Goal: Task Accomplishment & Management: Manage account settings

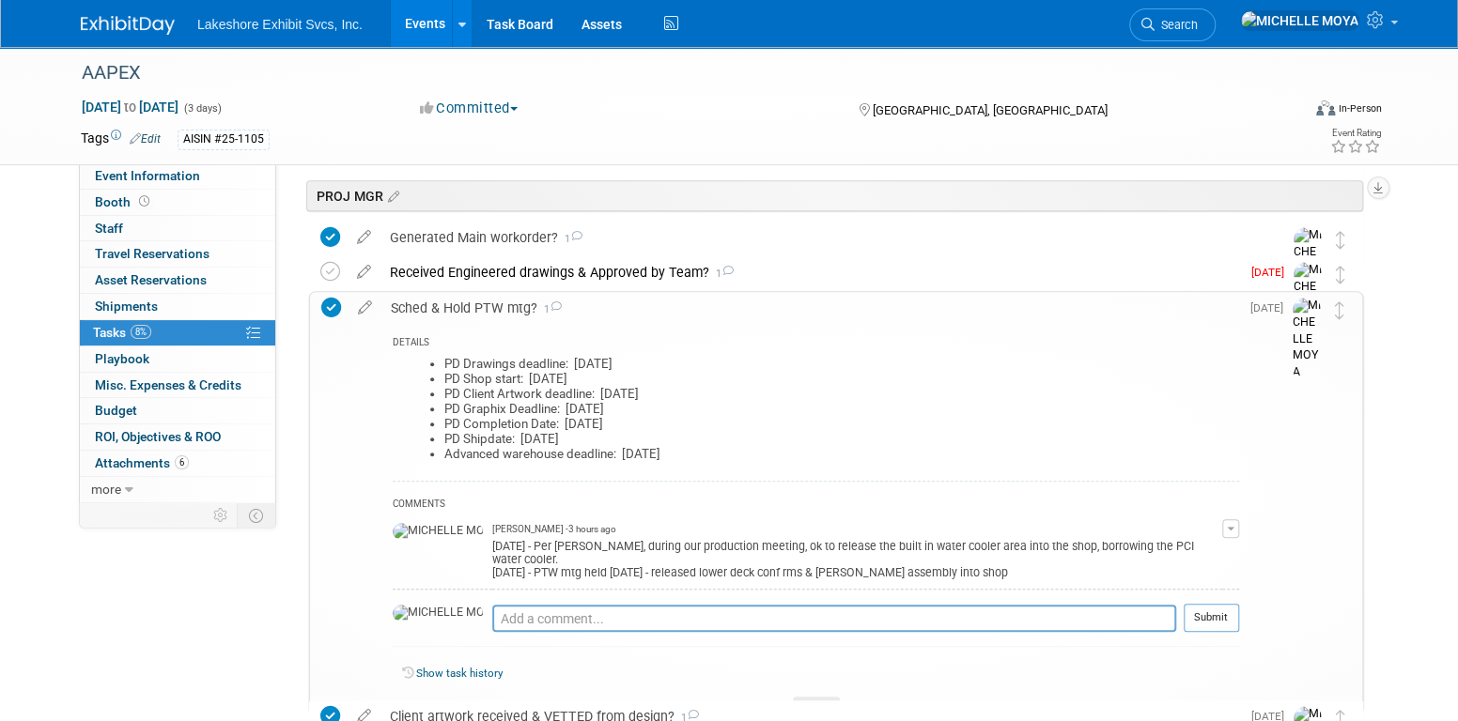
click at [430, 306] on div "Sched & Hold PTW mtg? 1" at bounding box center [810, 308] width 858 height 32
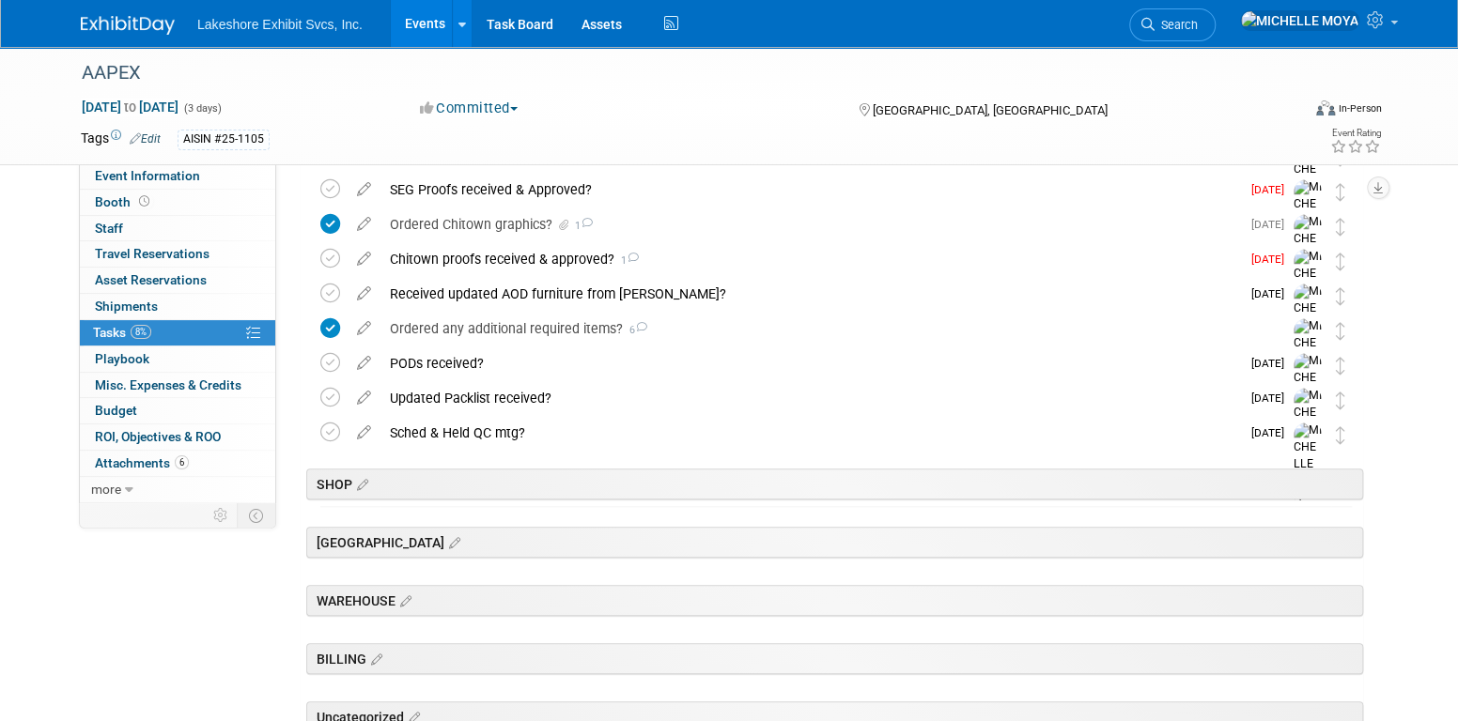
scroll to position [752, 0]
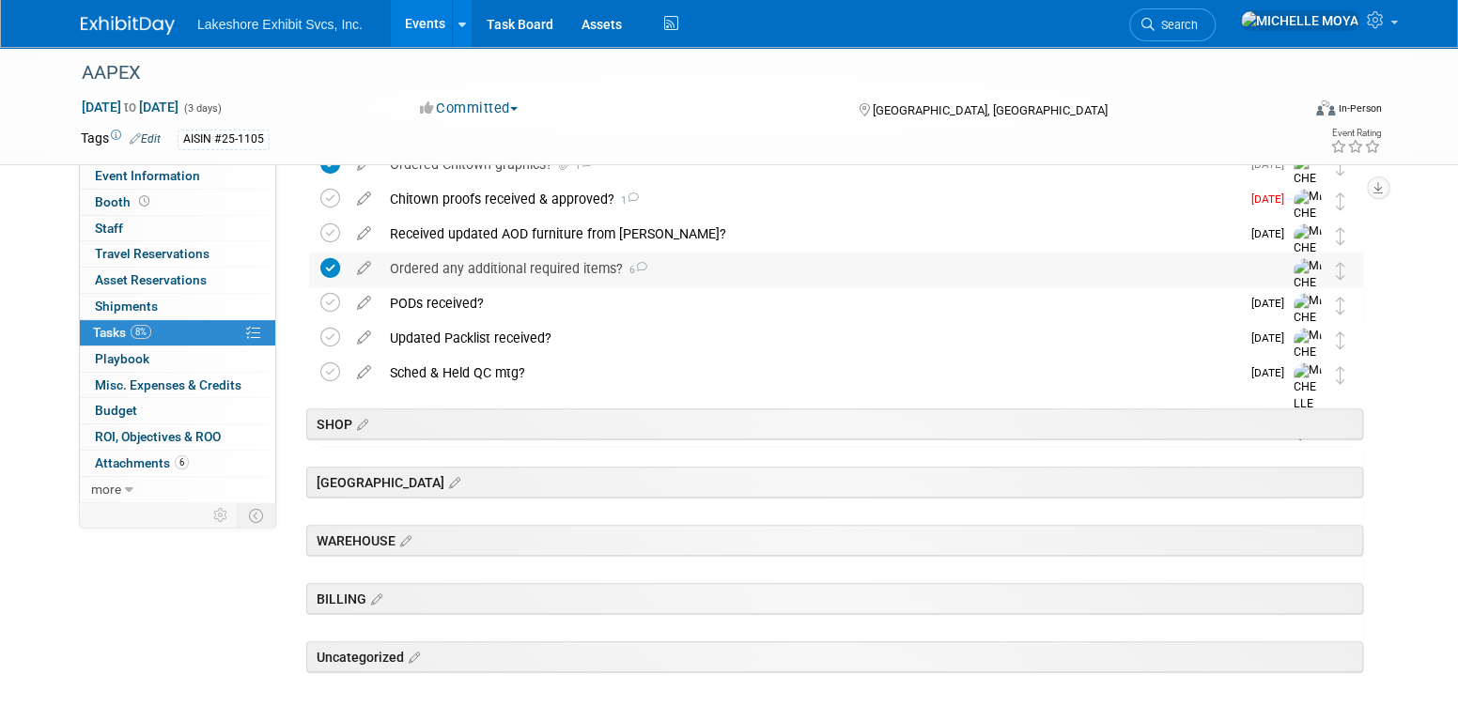
click at [462, 266] on div "Ordered any additional required items? 6" at bounding box center [818, 269] width 876 height 32
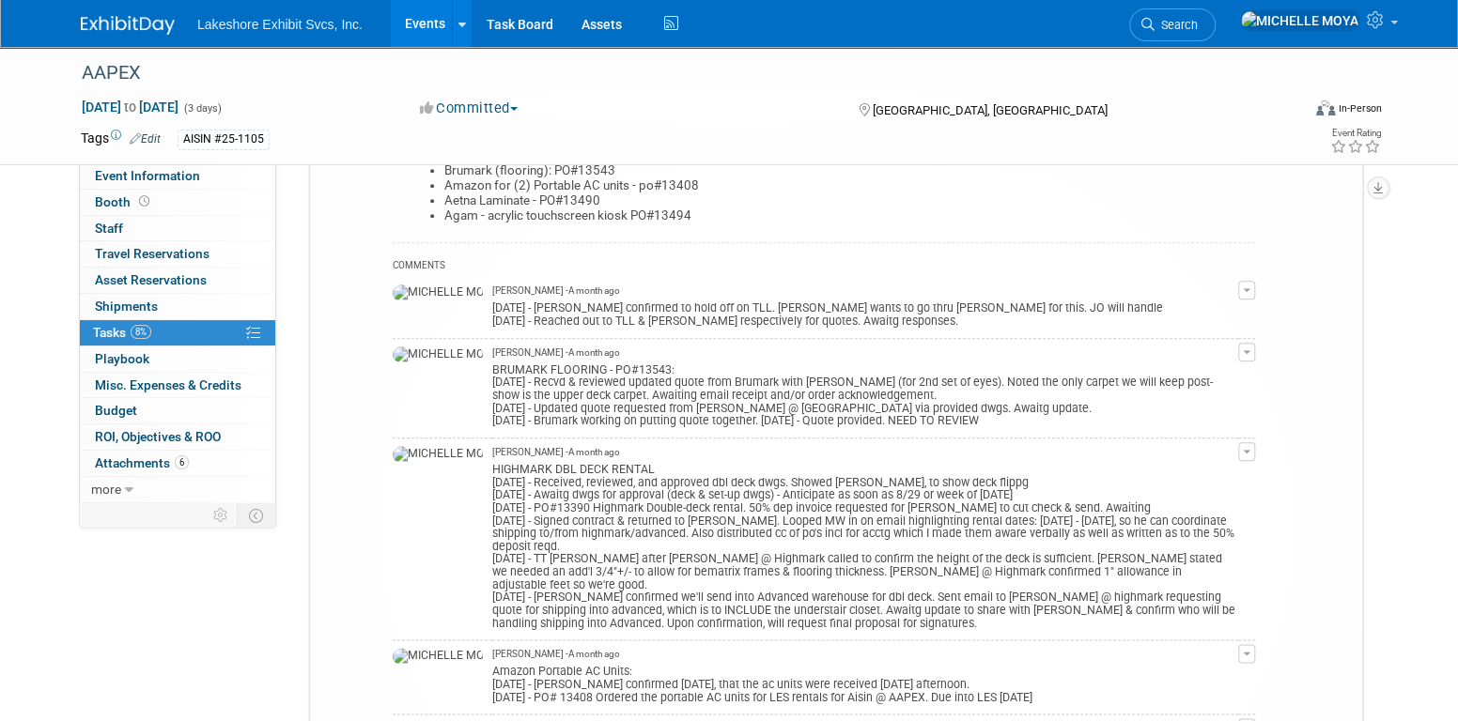
scroll to position [1127, 0]
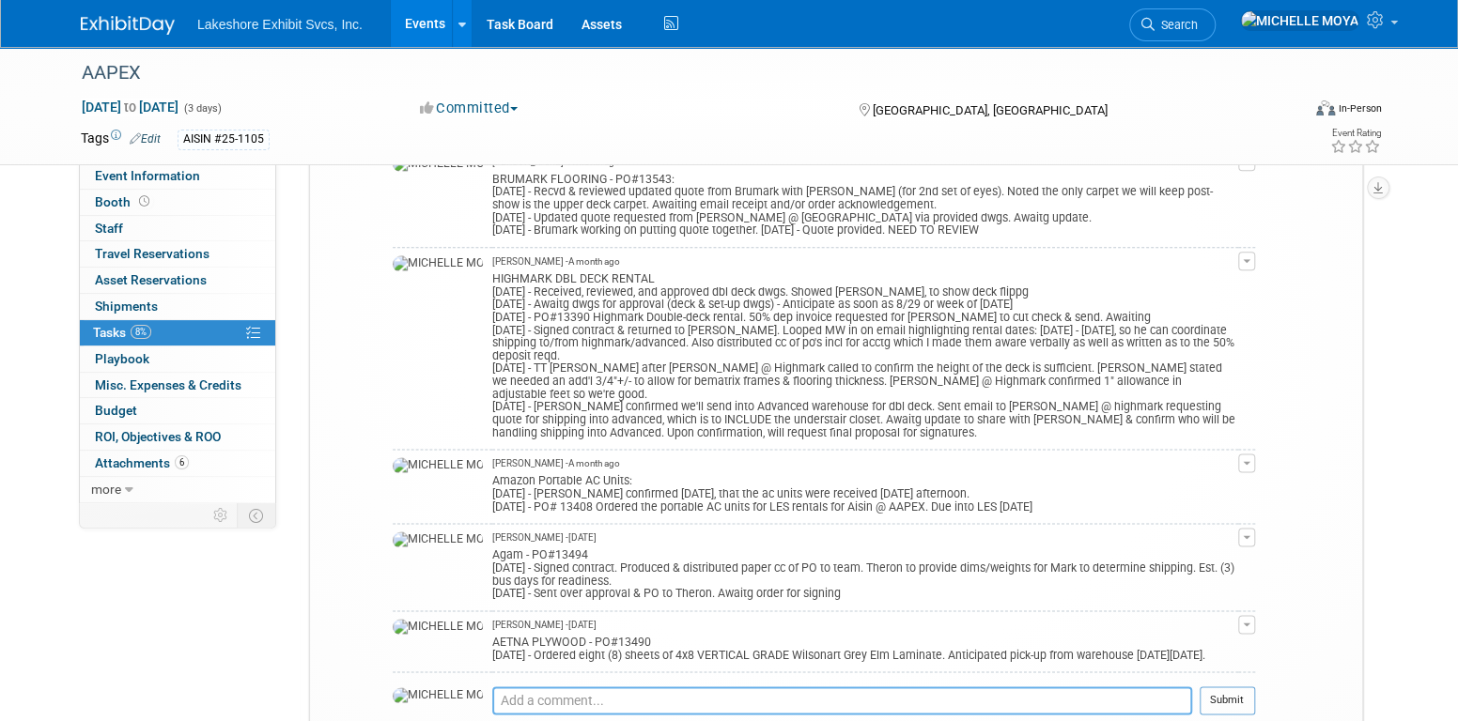
click at [519, 687] on textarea at bounding box center [842, 701] width 700 height 28
click at [785, 691] on textarea "DS&L LIGHTING: [DATE] - Quote requested for the two (2)LED channel lights from …" at bounding box center [842, 710] width 700 height 46
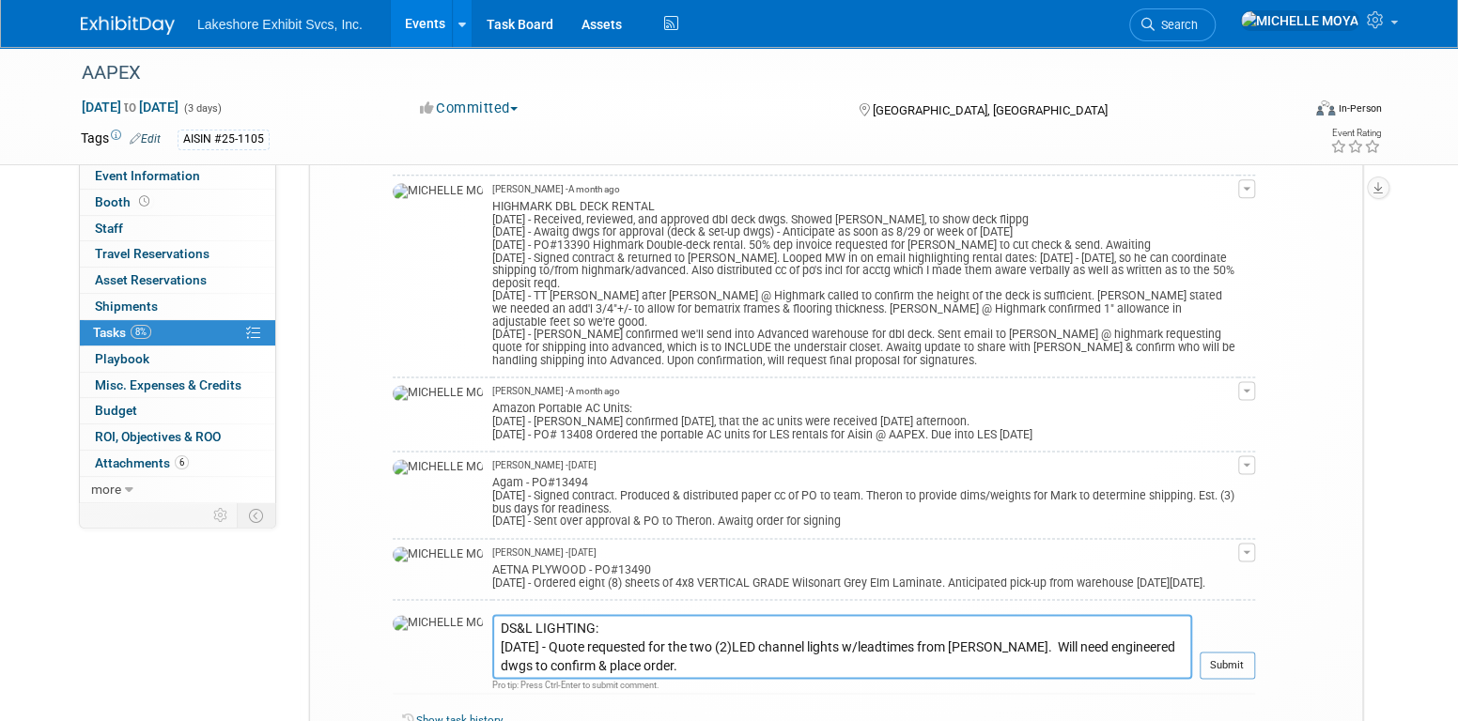
scroll to position [1315, 0]
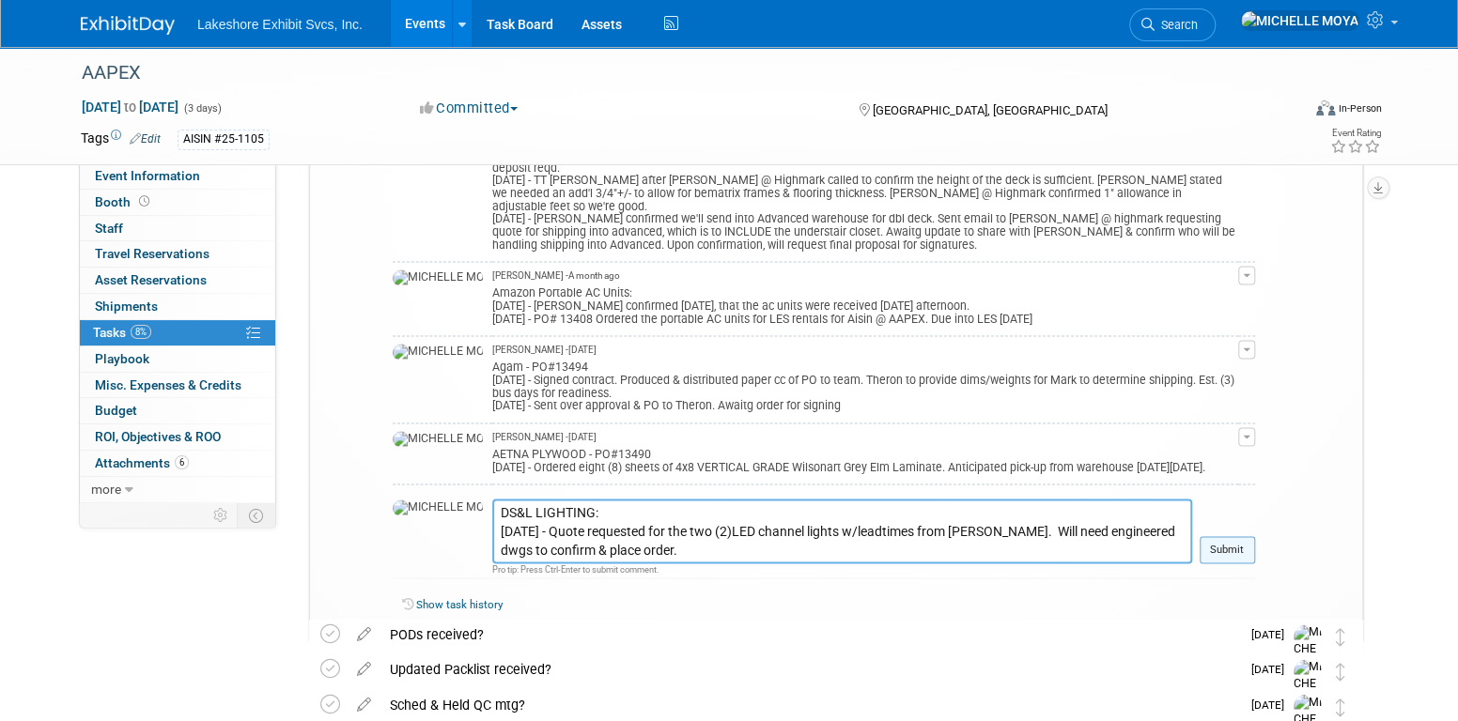
type textarea "DS&L LIGHTING: [DATE] - Quote requested for the two (2)LED channel lights w/lea…"
click at [1221, 536] on button "Submit" at bounding box center [1227, 550] width 55 height 28
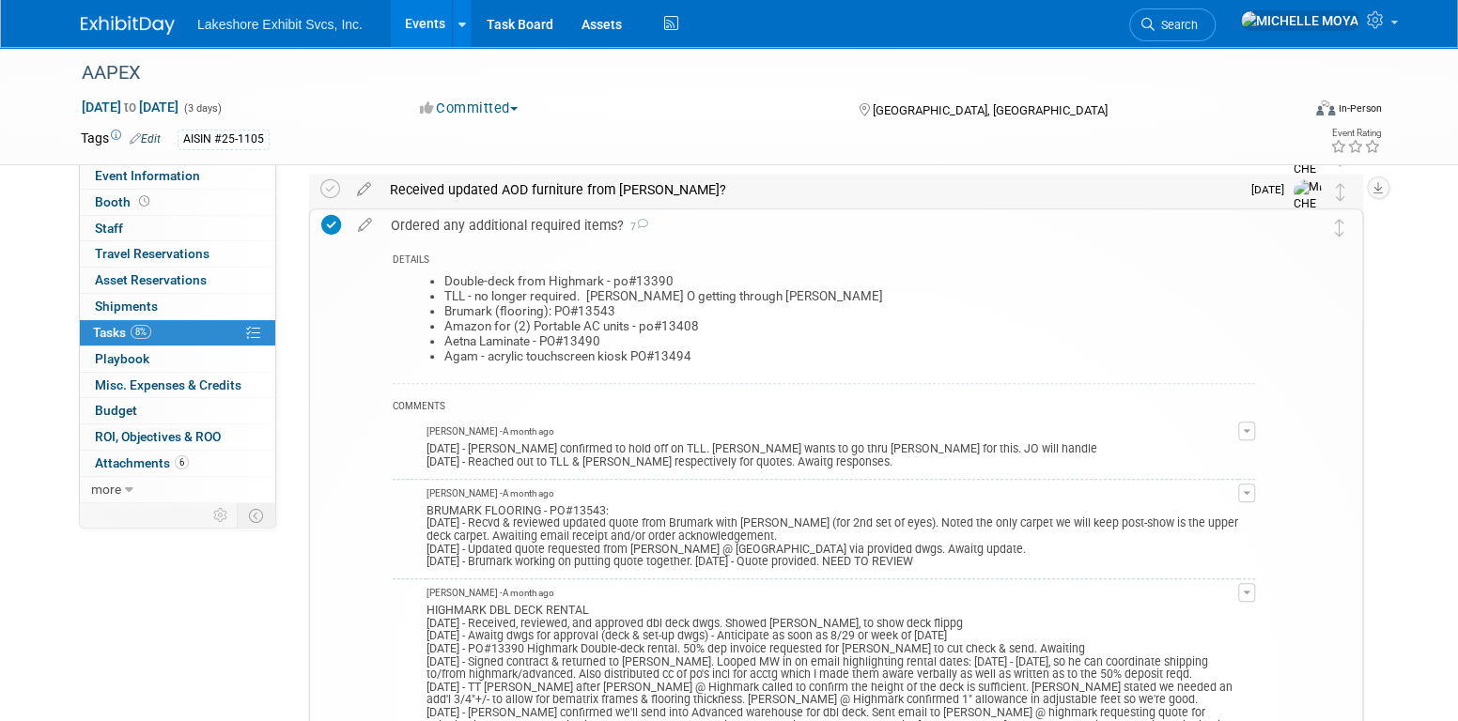
scroll to position [752, 0]
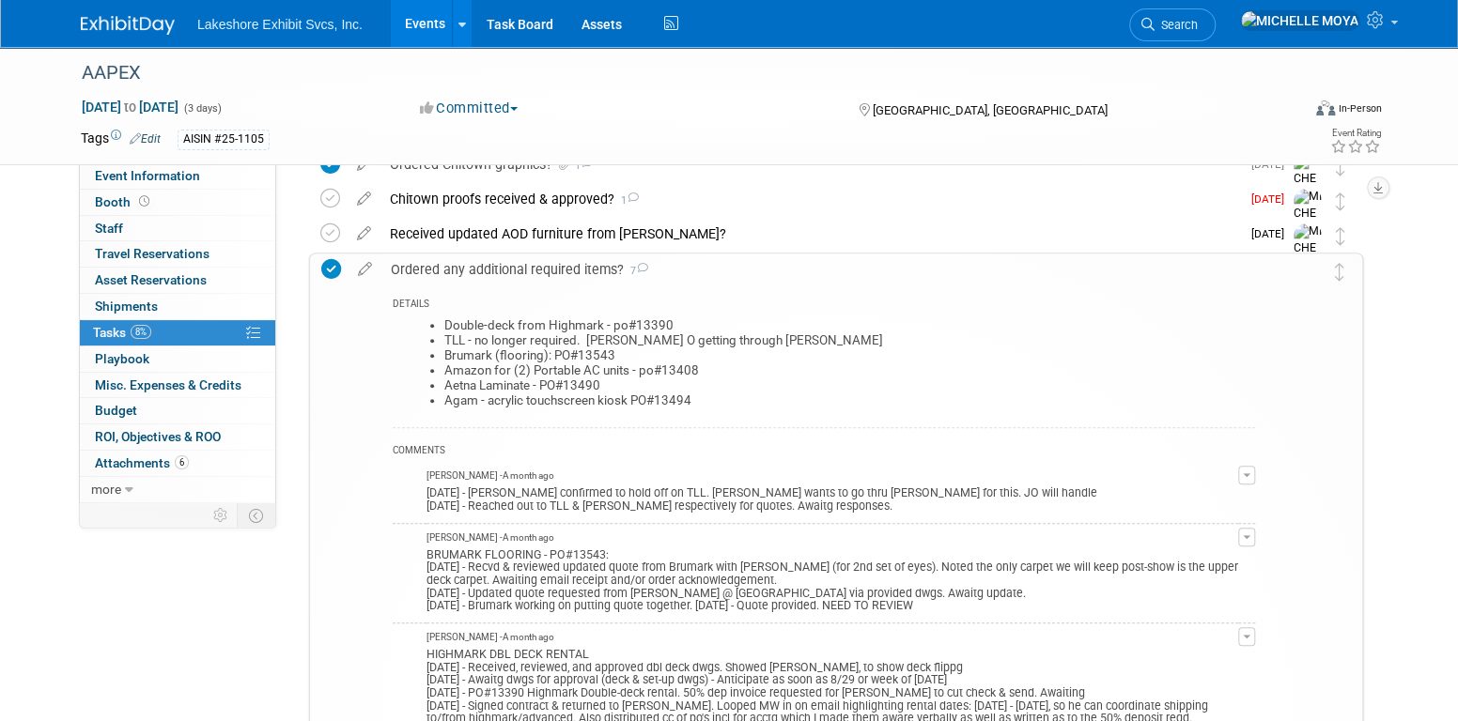
click at [334, 263] on icon at bounding box center [331, 269] width 20 height 20
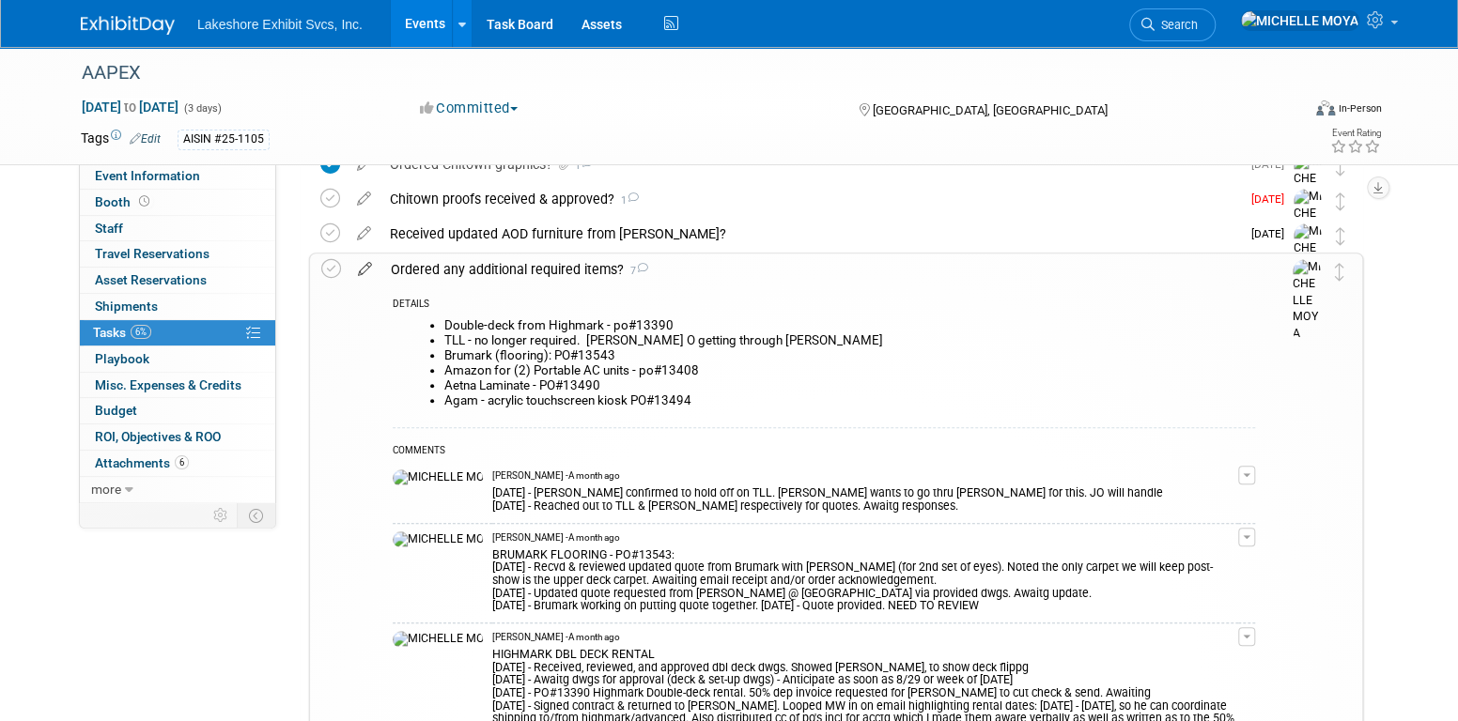
click at [364, 269] on icon at bounding box center [365, 265] width 33 height 23
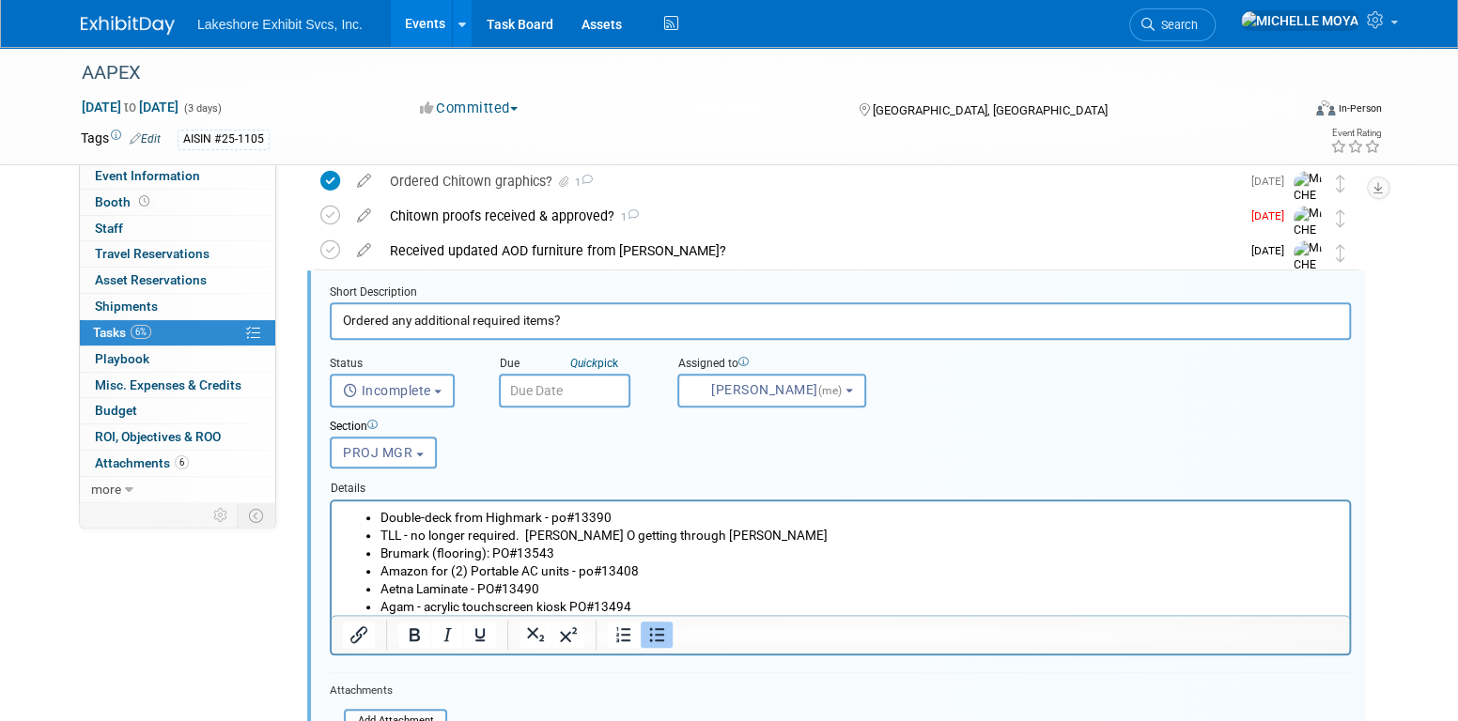
scroll to position [730, 0]
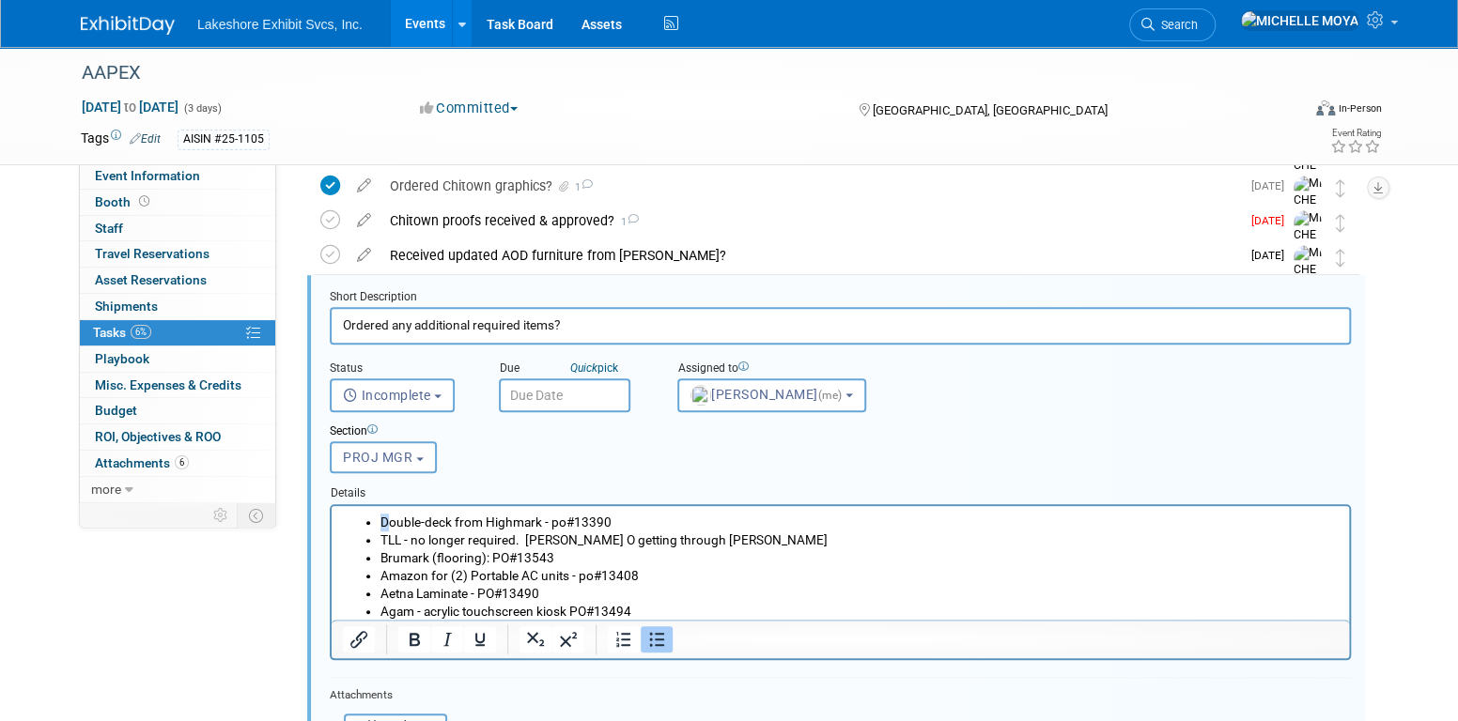
click at [384, 520] on li "Double-deck from Highmark - po#13390" at bounding box center [859, 522] width 958 height 18
click at [380, 519] on li "Double-deck from Highmark - po#13390" at bounding box center [859, 522] width 958 height 18
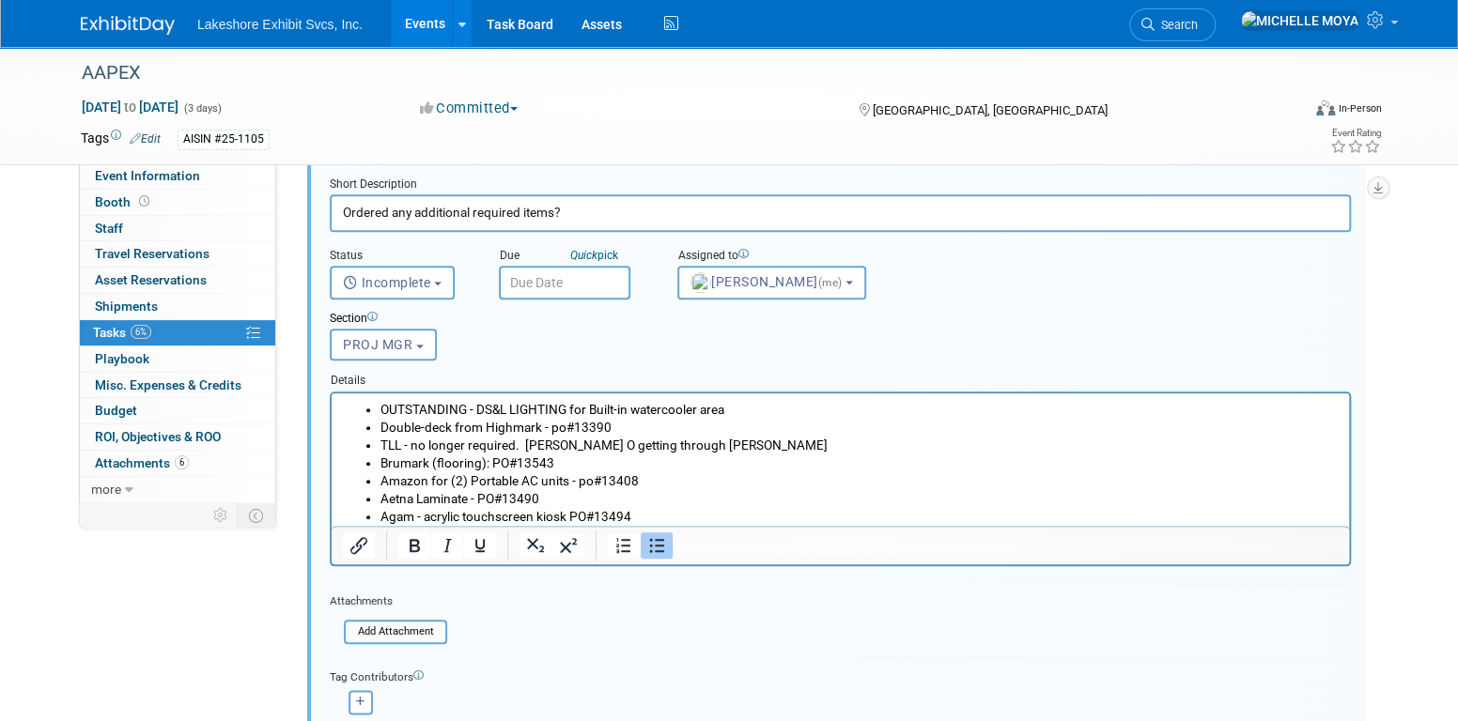
scroll to position [918, 0]
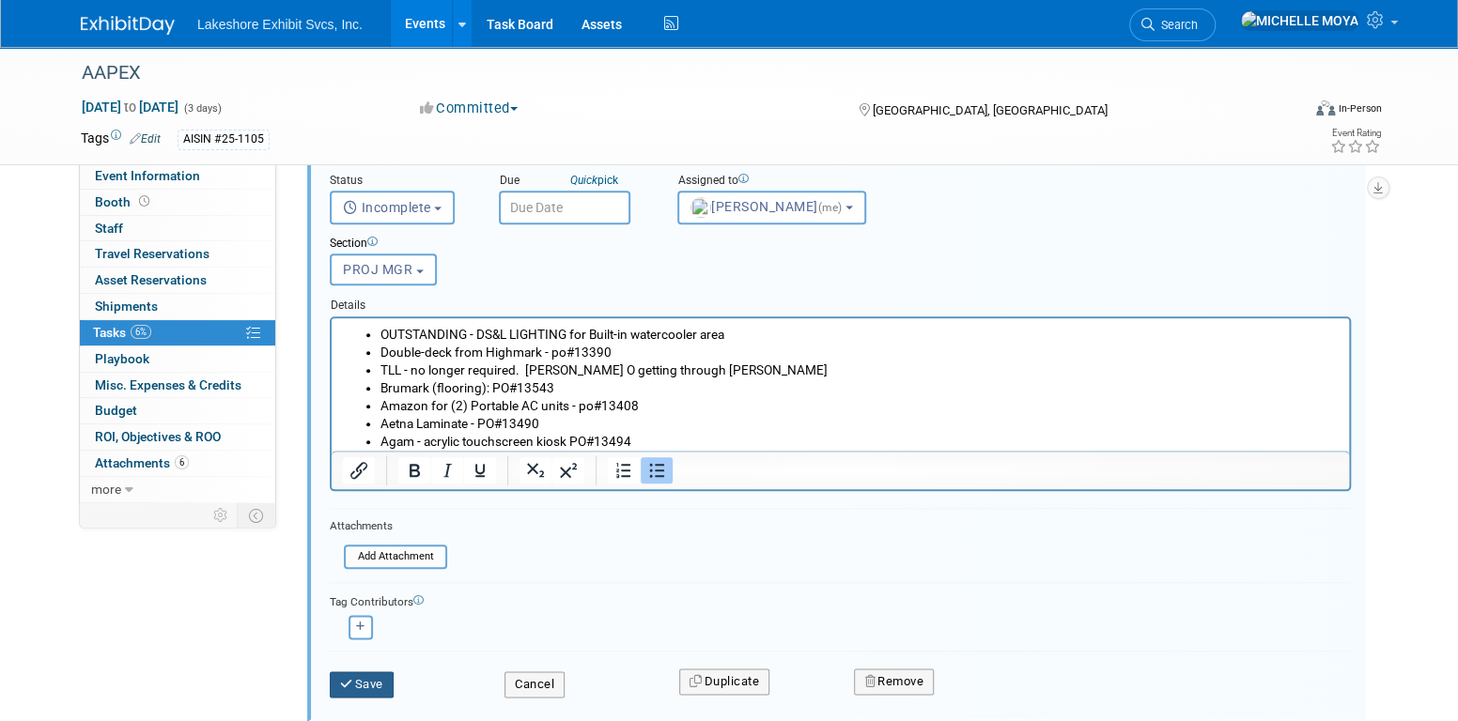
click at [372, 678] on button "Save" at bounding box center [362, 685] width 64 height 26
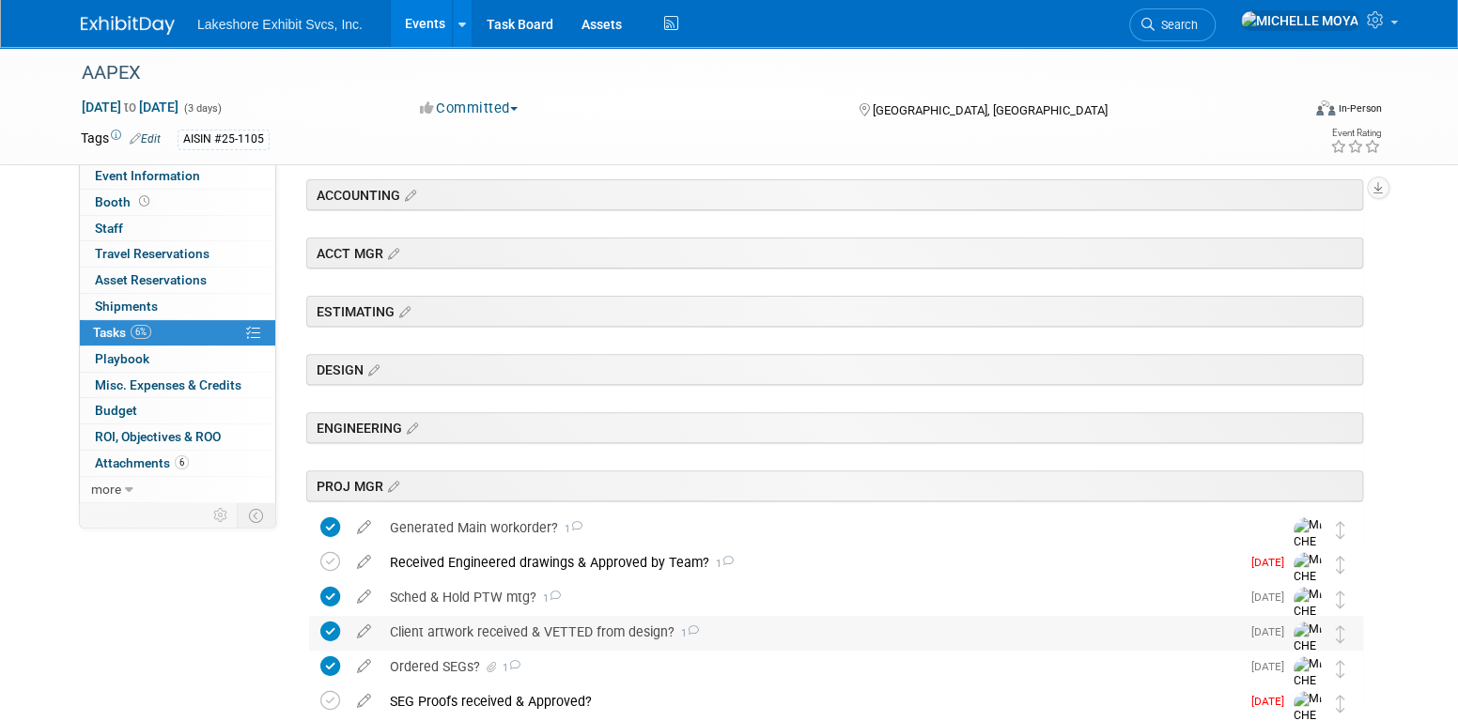
scroll to position [166, 0]
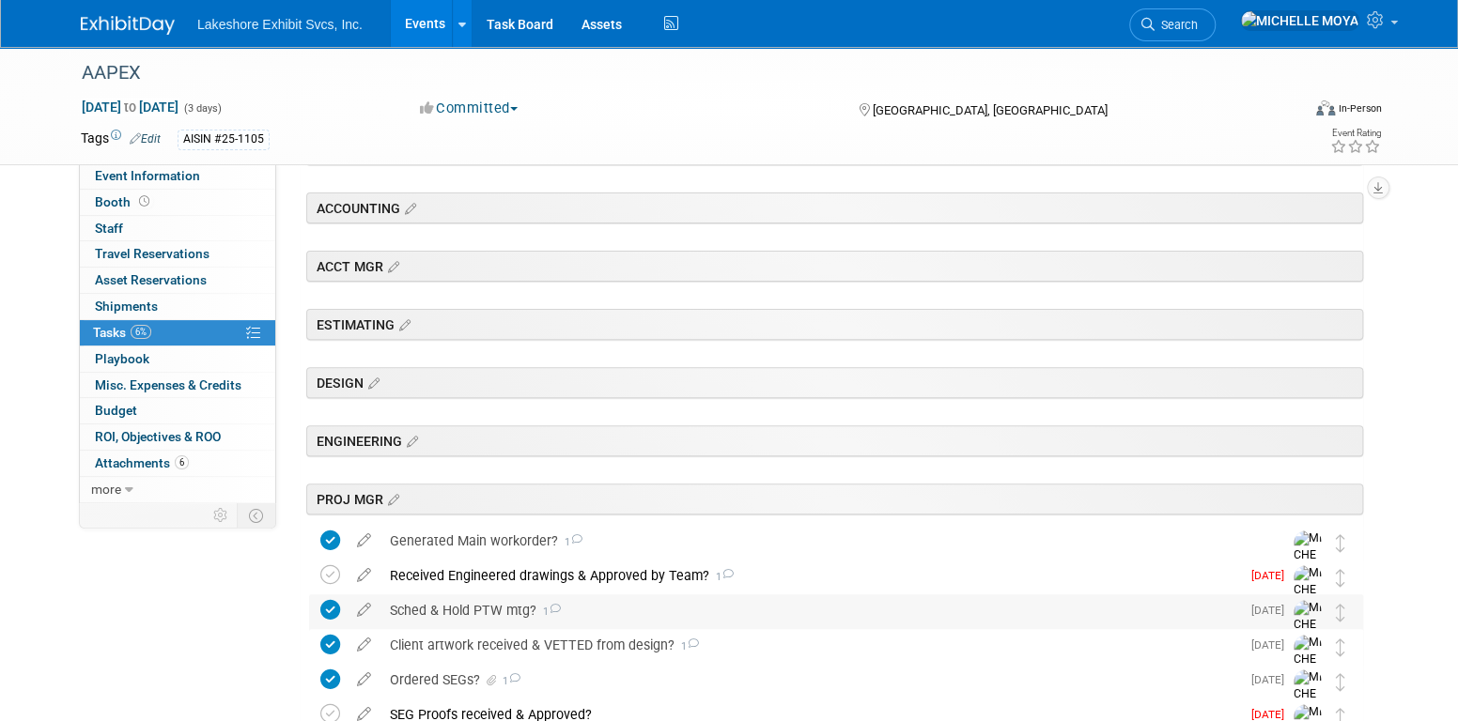
click at [508, 606] on div "Sched & Hold PTW mtg? 1" at bounding box center [810, 611] width 860 height 32
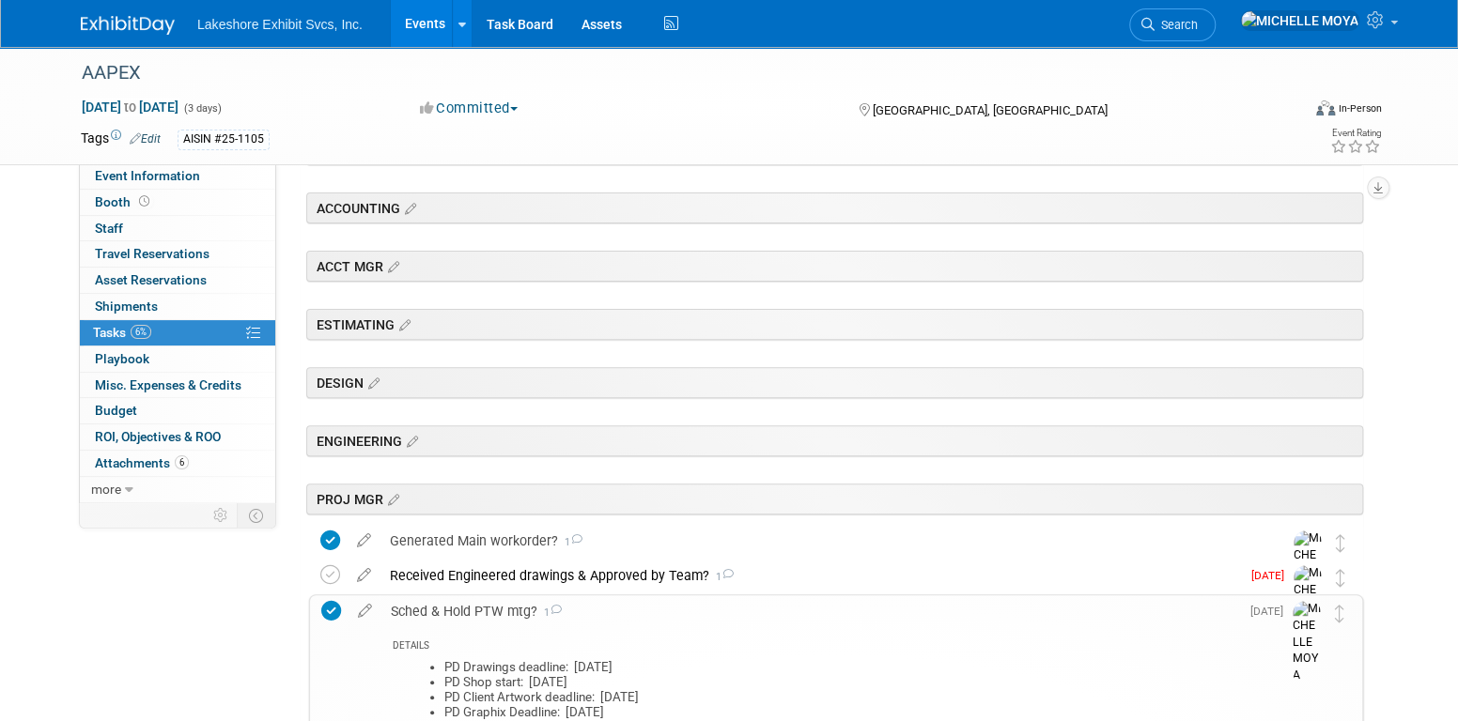
click at [508, 606] on div "Sched & Hold PTW mtg? 1" at bounding box center [810, 612] width 858 height 32
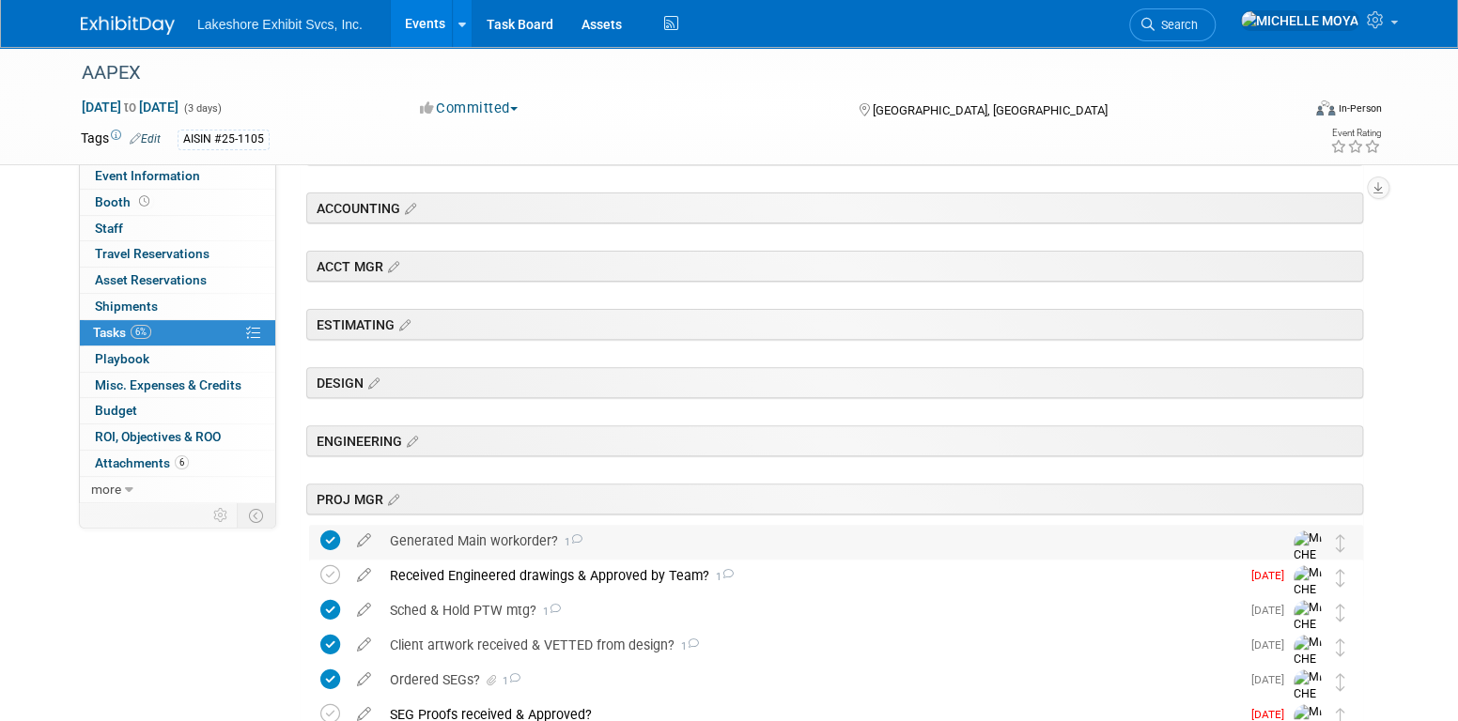
click at [490, 536] on div "Generated Main workorder? 1" at bounding box center [818, 541] width 876 height 32
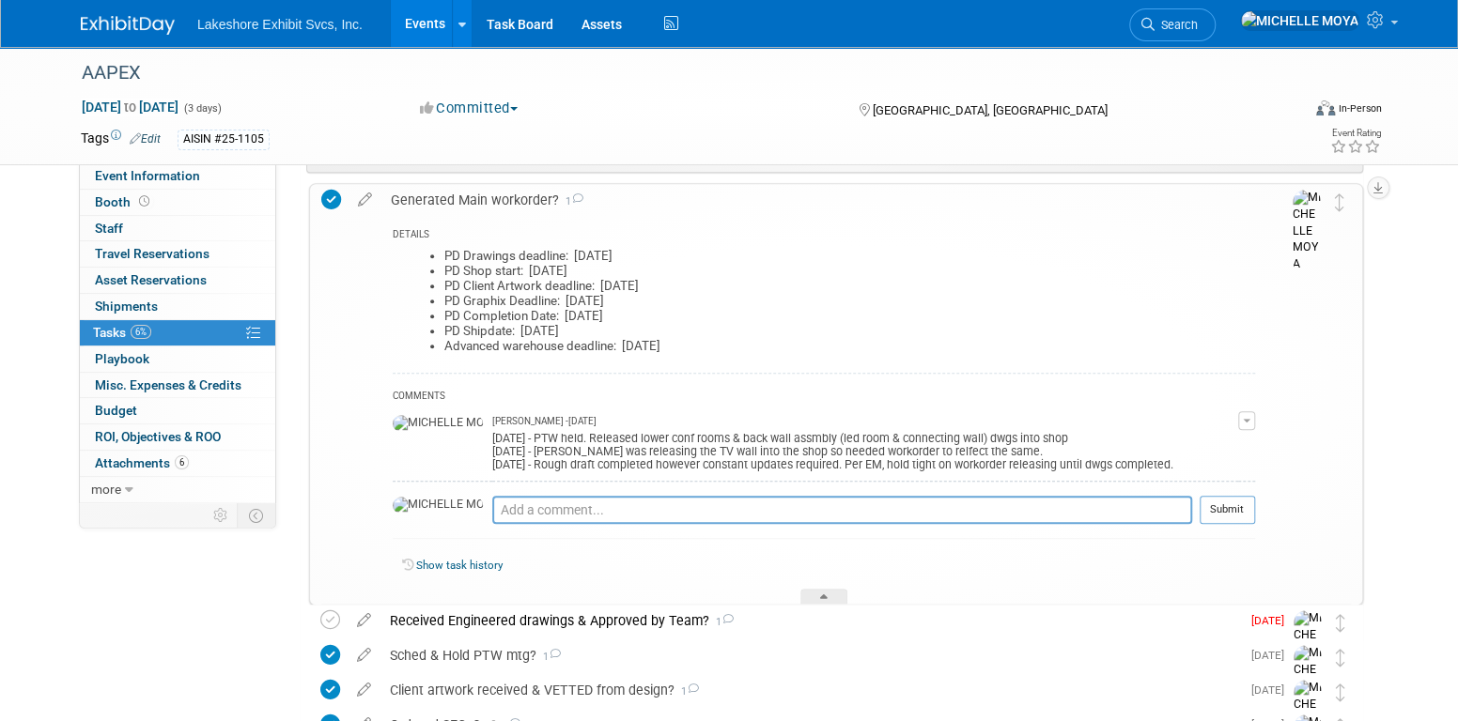
scroll to position [542, 0]
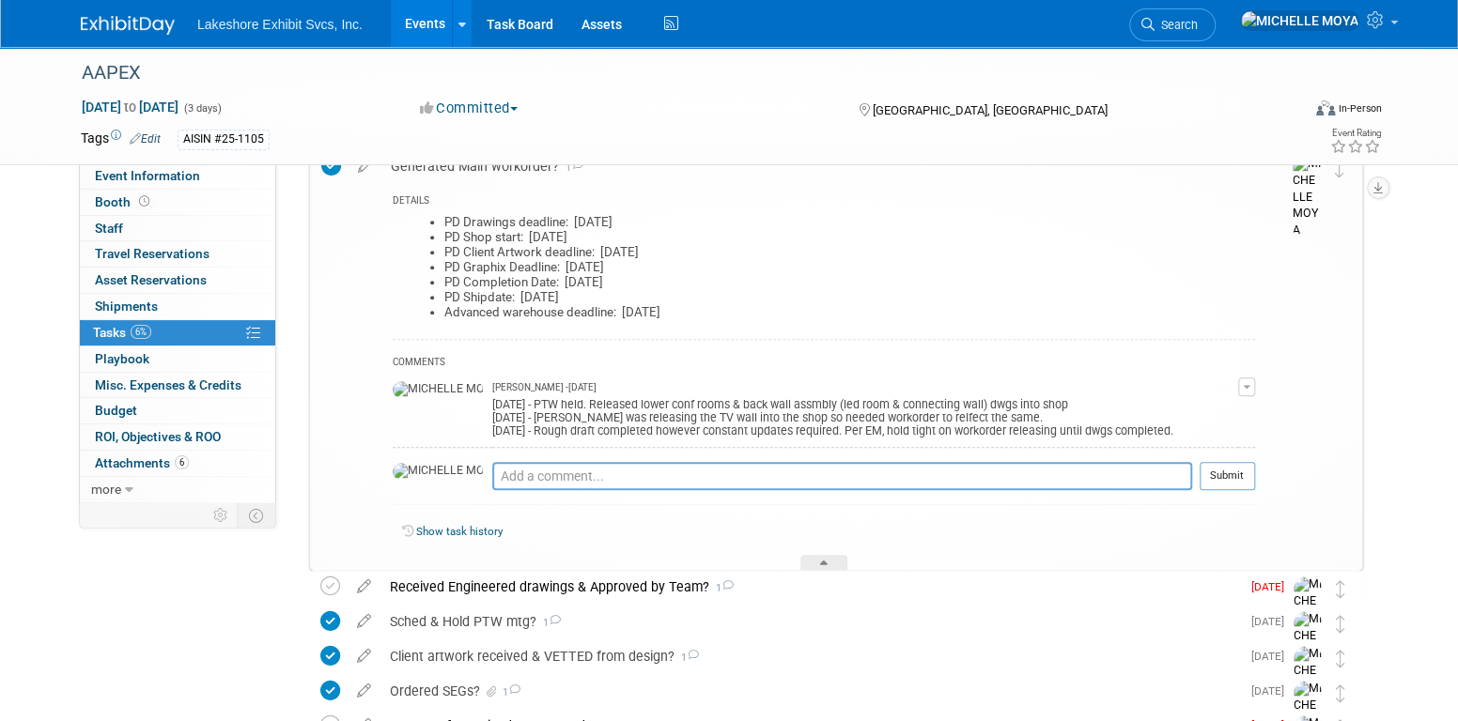
click at [1248, 380] on button "button" at bounding box center [1246, 387] width 17 height 19
drag, startPoint x: 1157, startPoint y: 410, endPoint x: 1089, endPoint y: 393, distance: 70.6
click at [1160, 409] on link "Edit Comment" at bounding box center [1180, 414] width 148 height 26
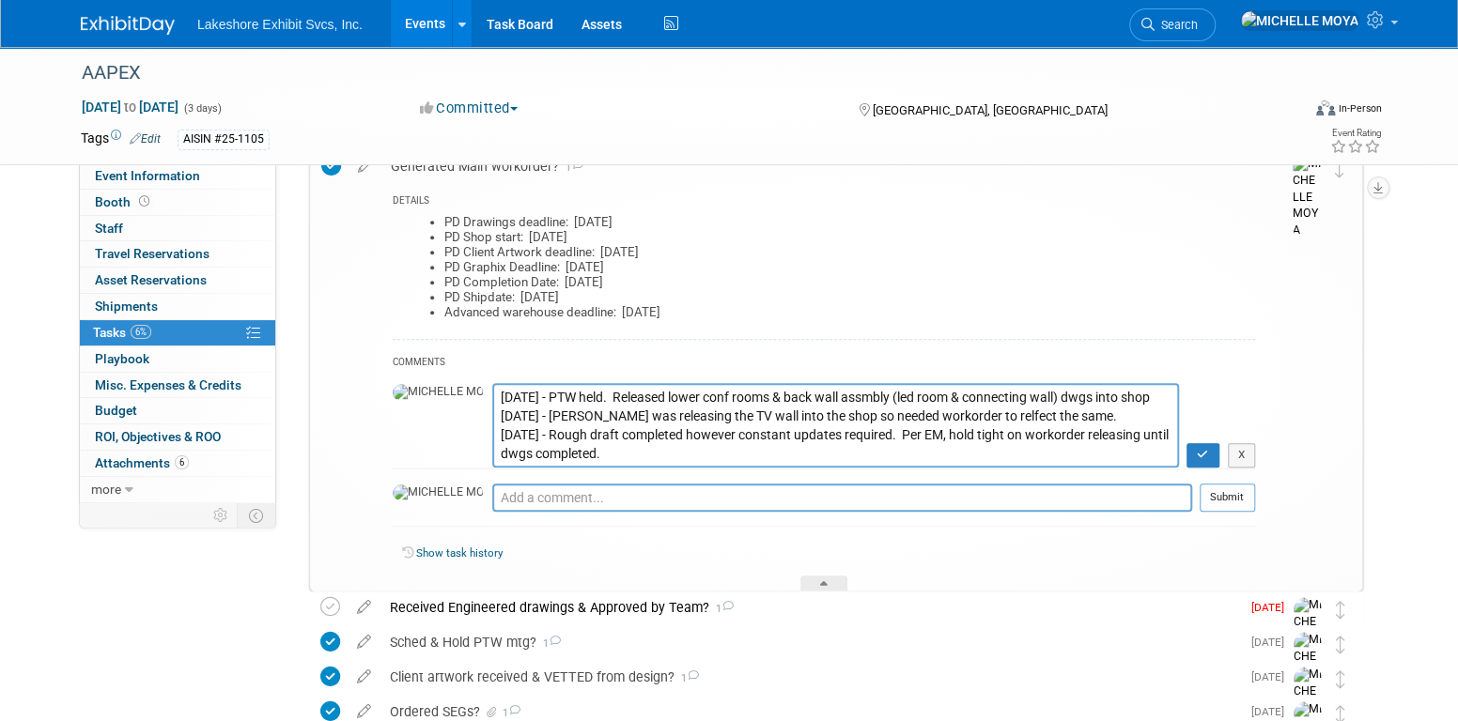
click at [492, 393] on textarea "[DATE] - PTW held. Released lower conf rooms & back wall assmbly (led room & co…" at bounding box center [835, 425] width 687 height 84
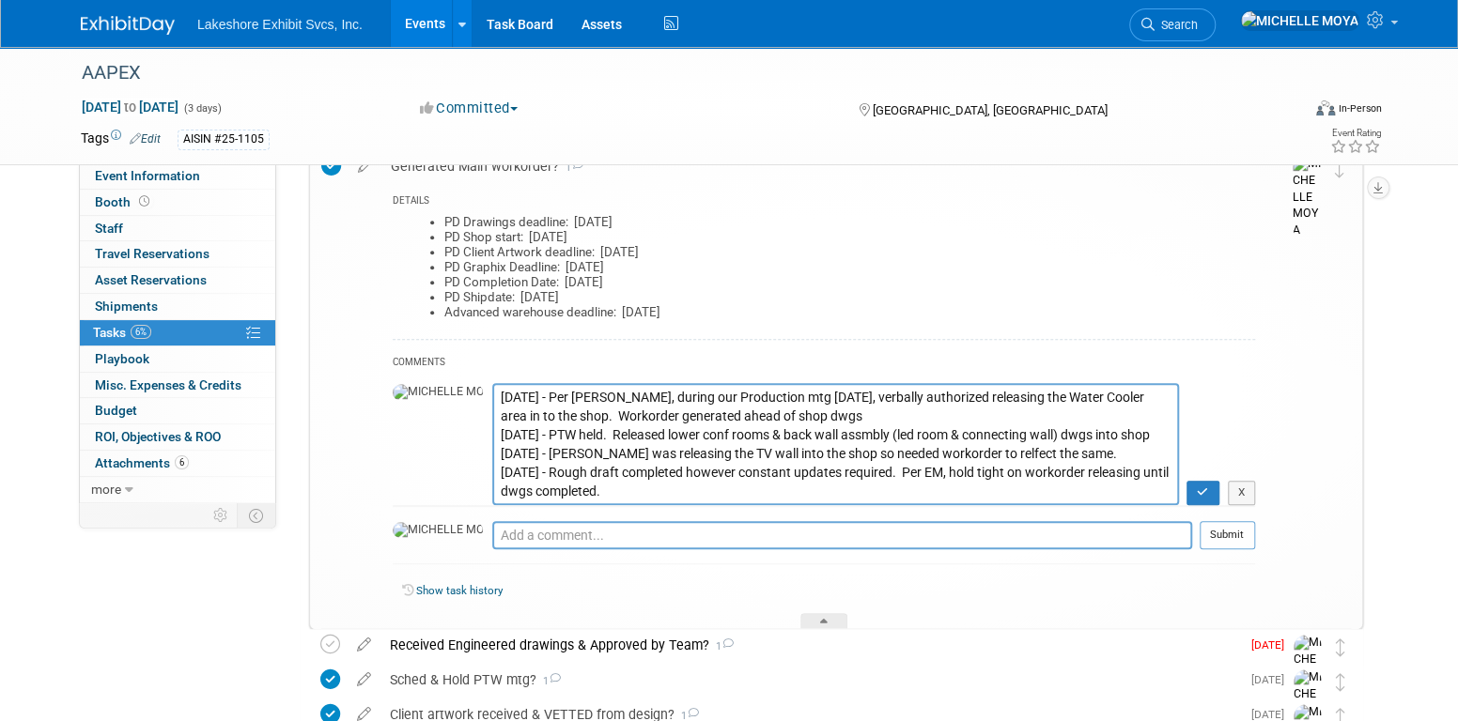
click at [560, 416] on textarea "[DATE] - PTW held. Released lower conf rooms & back wall assmbly (led room & co…" at bounding box center [835, 443] width 687 height 121
drag, startPoint x: 768, startPoint y: 416, endPoint x: 740, endPoint y: 411, distance: 28.6
click at [740, 411] on textarea "[DATE] - PTW held. Released lower conf rooms & back wall assmbly (led room & co…" at bounding box center [835, 443] width 687 height 121
type textarea "[DATE] - Per [PERSON_NAME], during our Production mtg [DATE], verbally authoriz…"
click at [1200, 490] on icon "button" at bounding box center [1203, 492] width 12 height 11
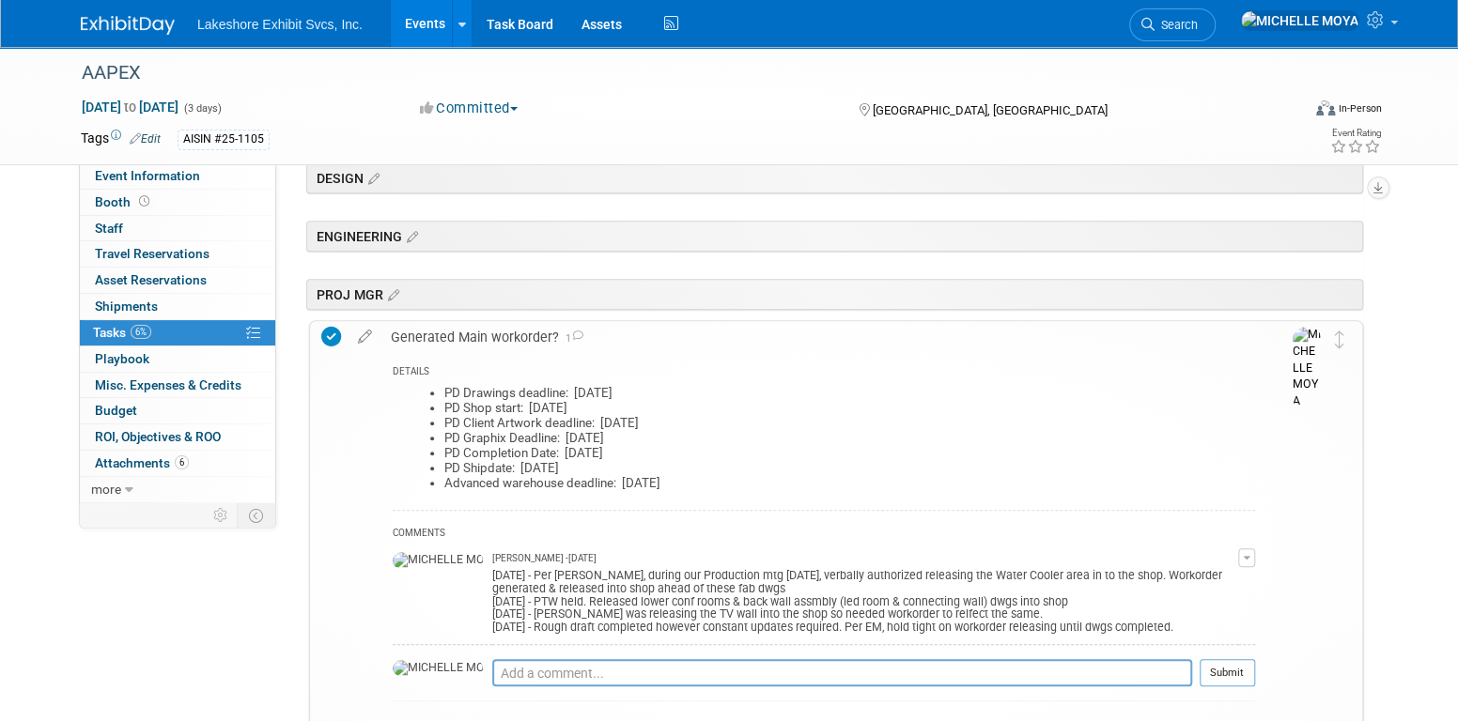
scroll to position [354, 0]
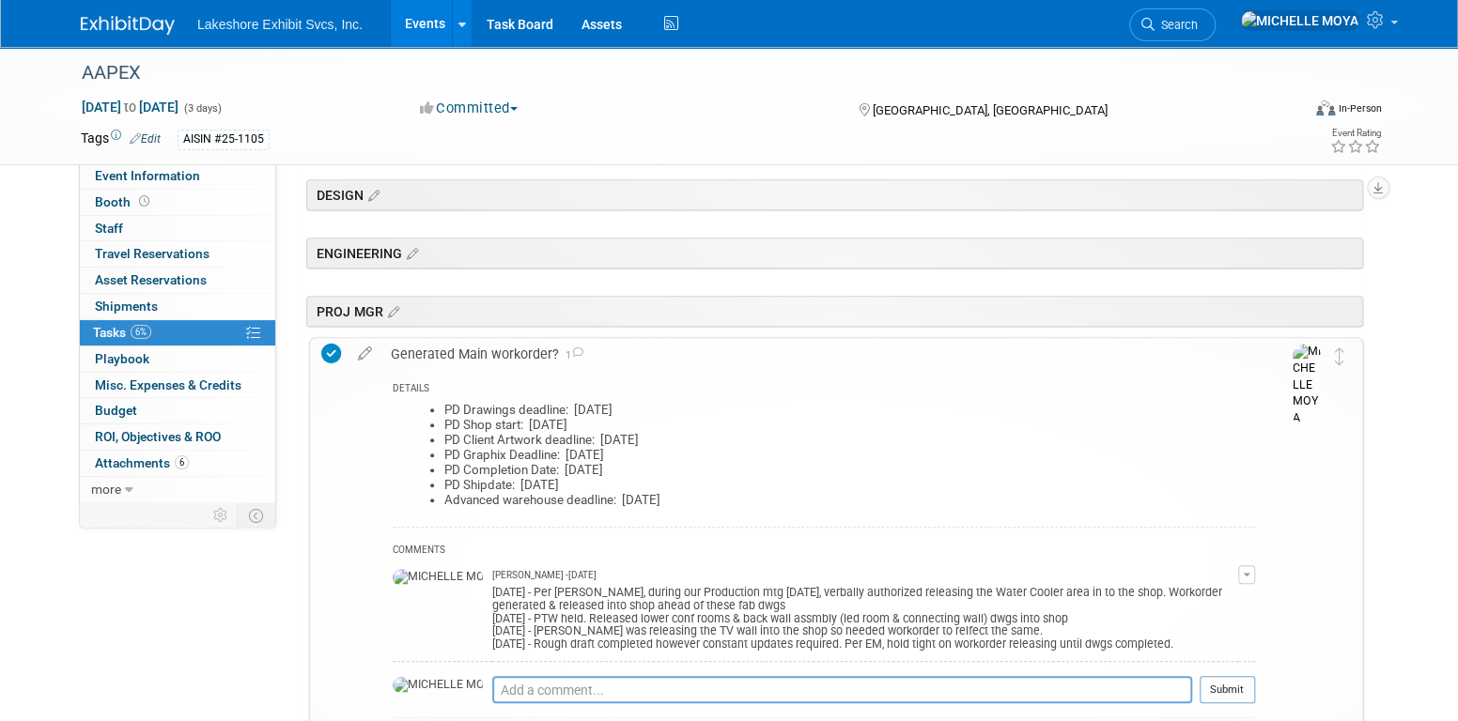
click at [458, 344] on div "Generated Main workorder? 1" at bounding box center [818, 354] width 874 height 32
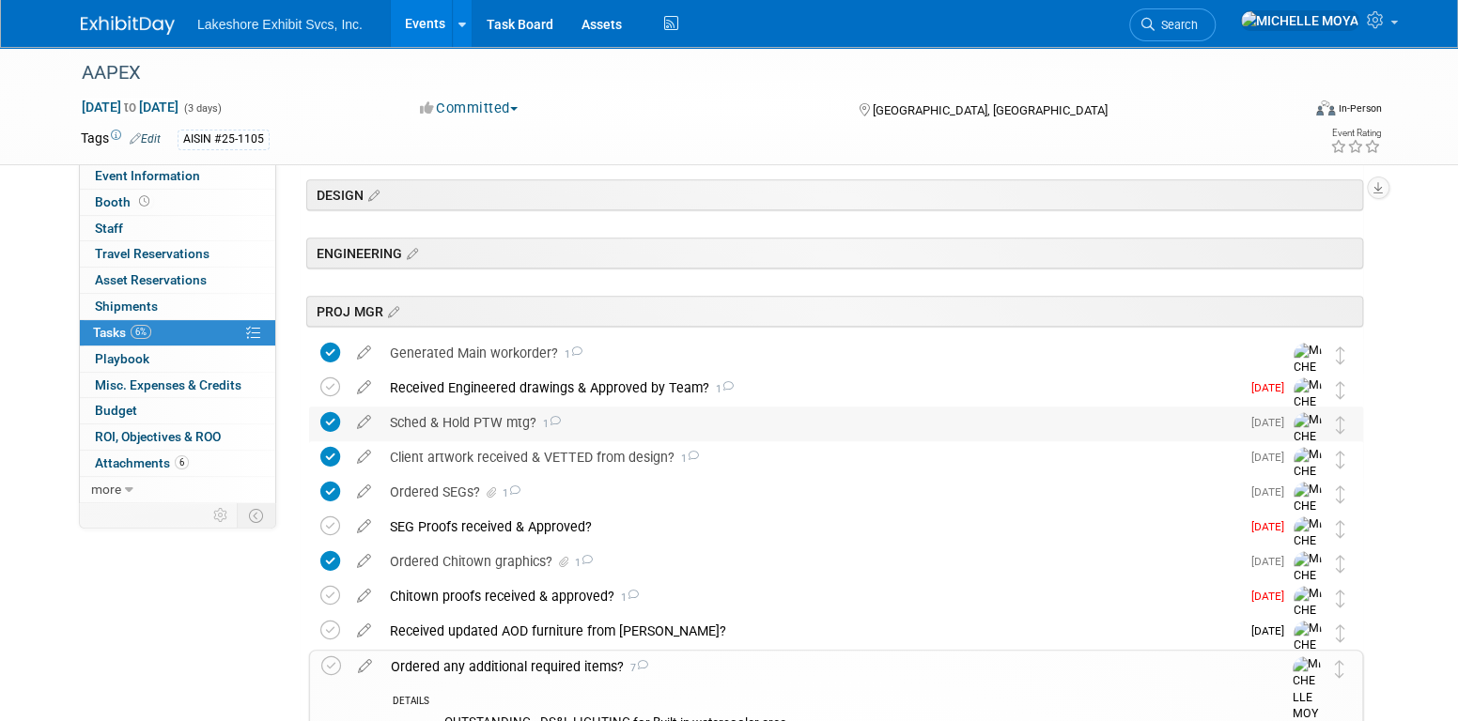
click at [480, 416] on div "Sched & Hold PTW mtg? 1" at bounding box center [810, 423] width 860 height 32
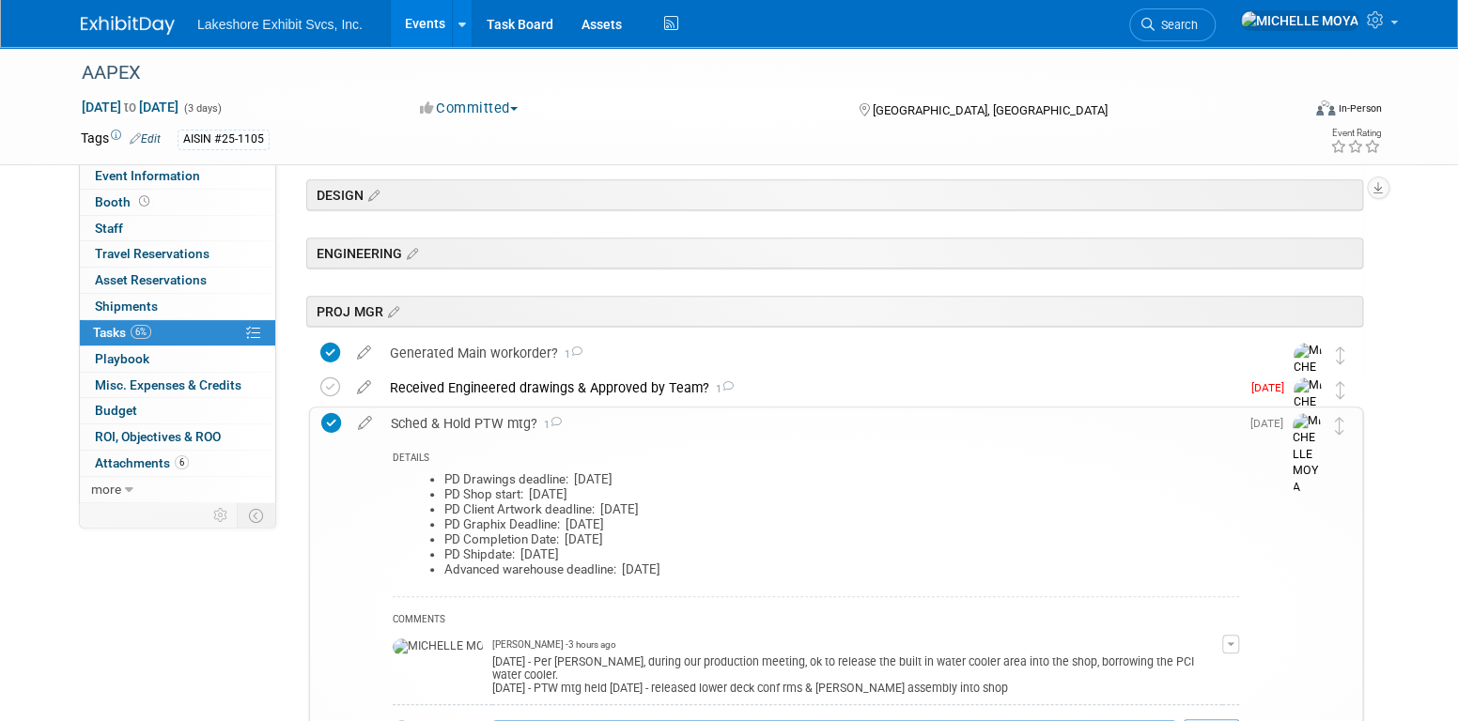
click at [1231, 648] on button "button" at bounding box center [1230, 644] width 17 height 19
click at [1156, 674] on link "Edit Comment" at bounding box center [1164, 672] width 148 height 26
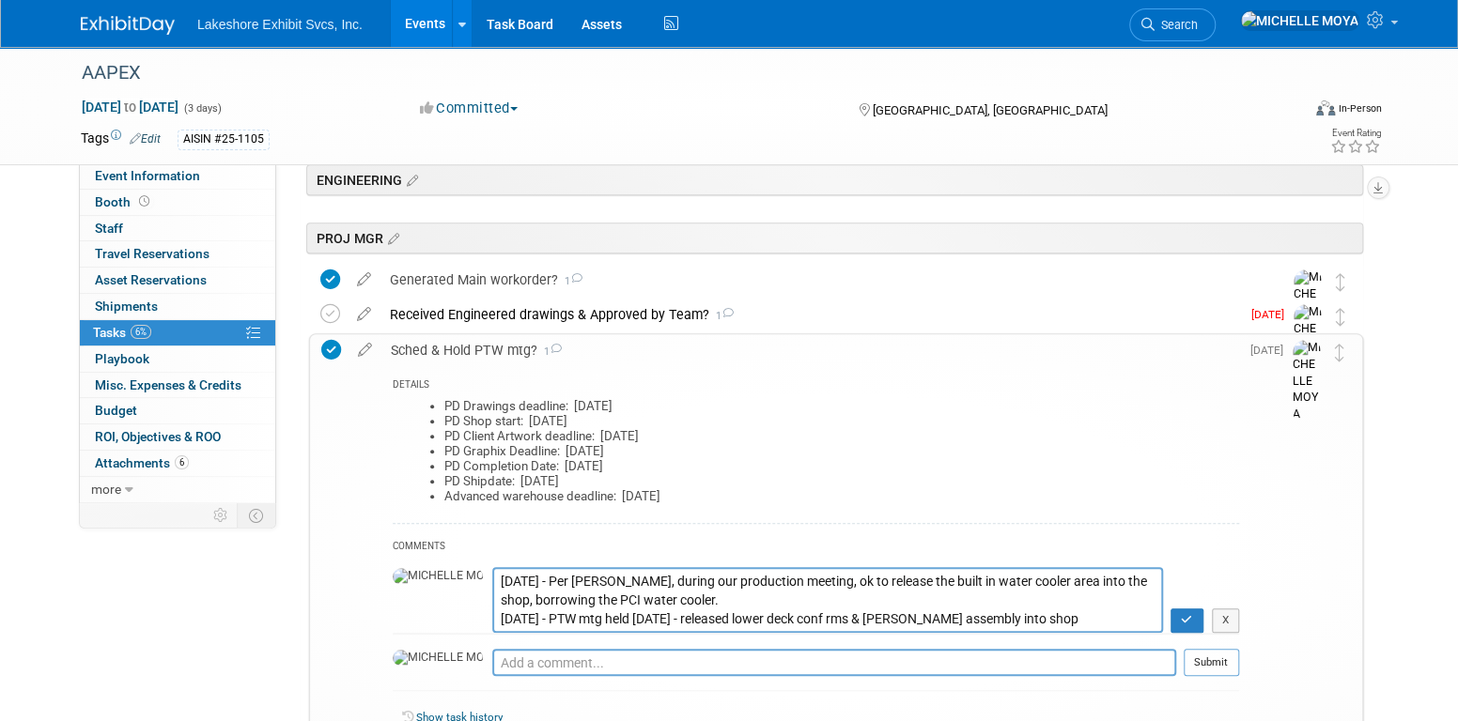
scroll to position [542, 0]
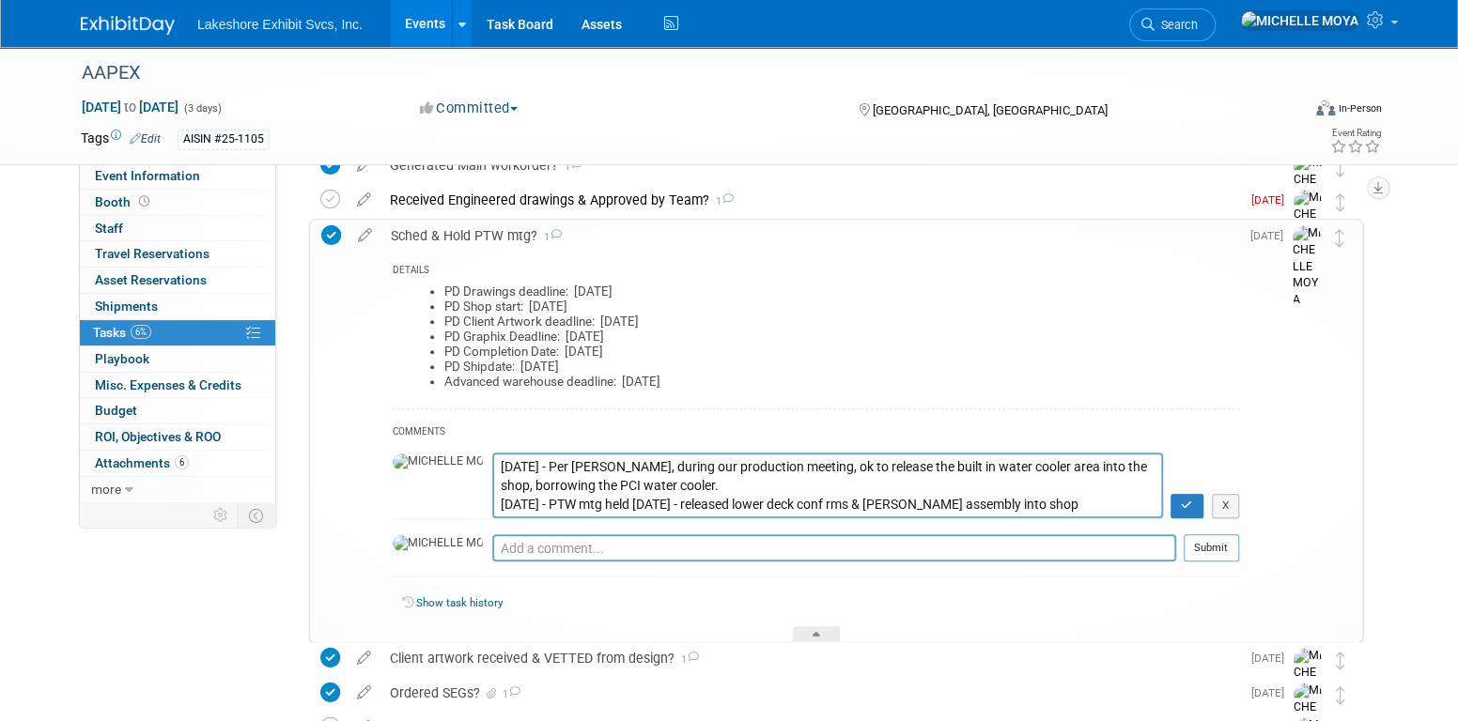
click at [568, 489] on textarea "[DATE] - Per [PERSON_NAME], during our production meeting, ok to release the bu…" at bounding box center [827, 485] width 671 height 65
type textarea "[DATE] - Per [PERSON_NAME], during our production meeting, ok to release the bu…"
click at [1188, 504] on icon "button" at bounding box center [1187, 505] width 12 height 11
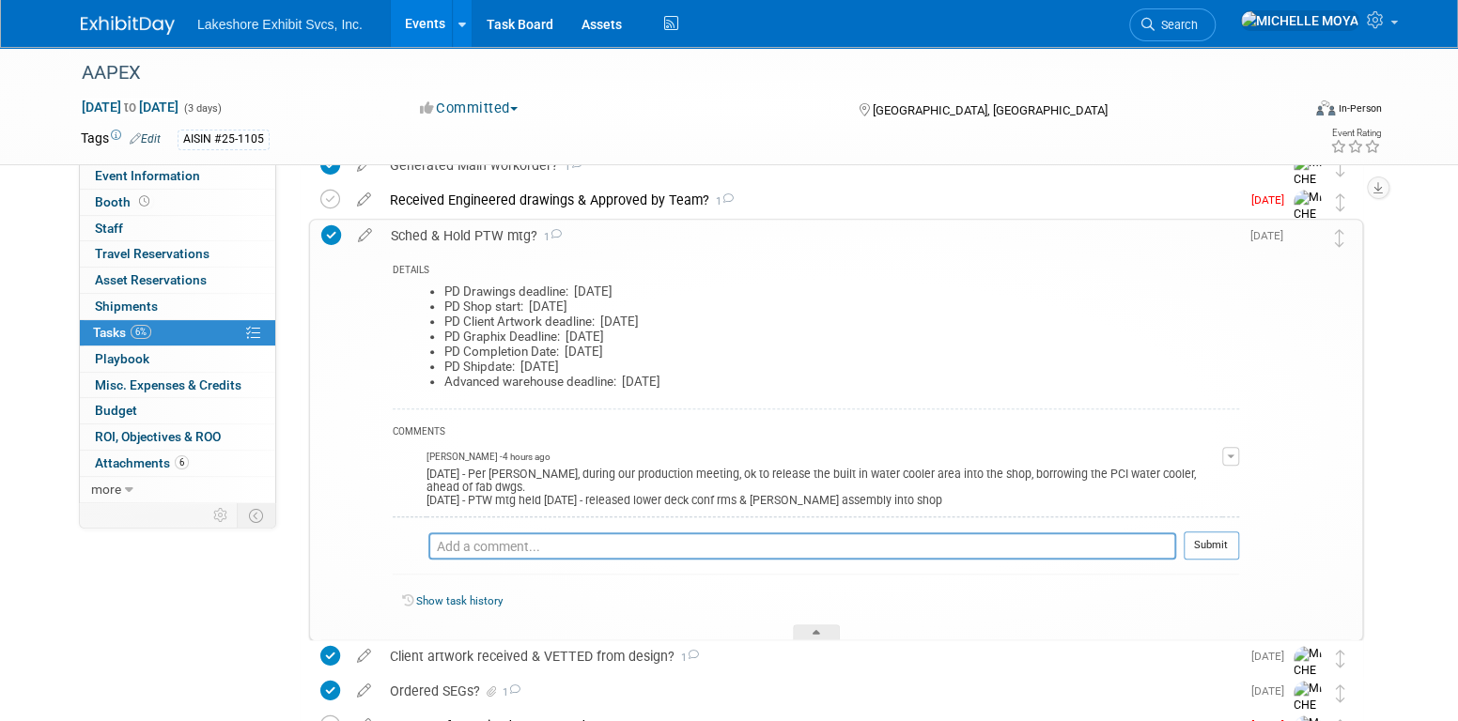
click at [493, 233] on div "Sched & Hold PTW mtg? 1" at bounding box center [810, 236] width 858 height 32
